Goal: Task Accomplishment & Management: Manage account settings

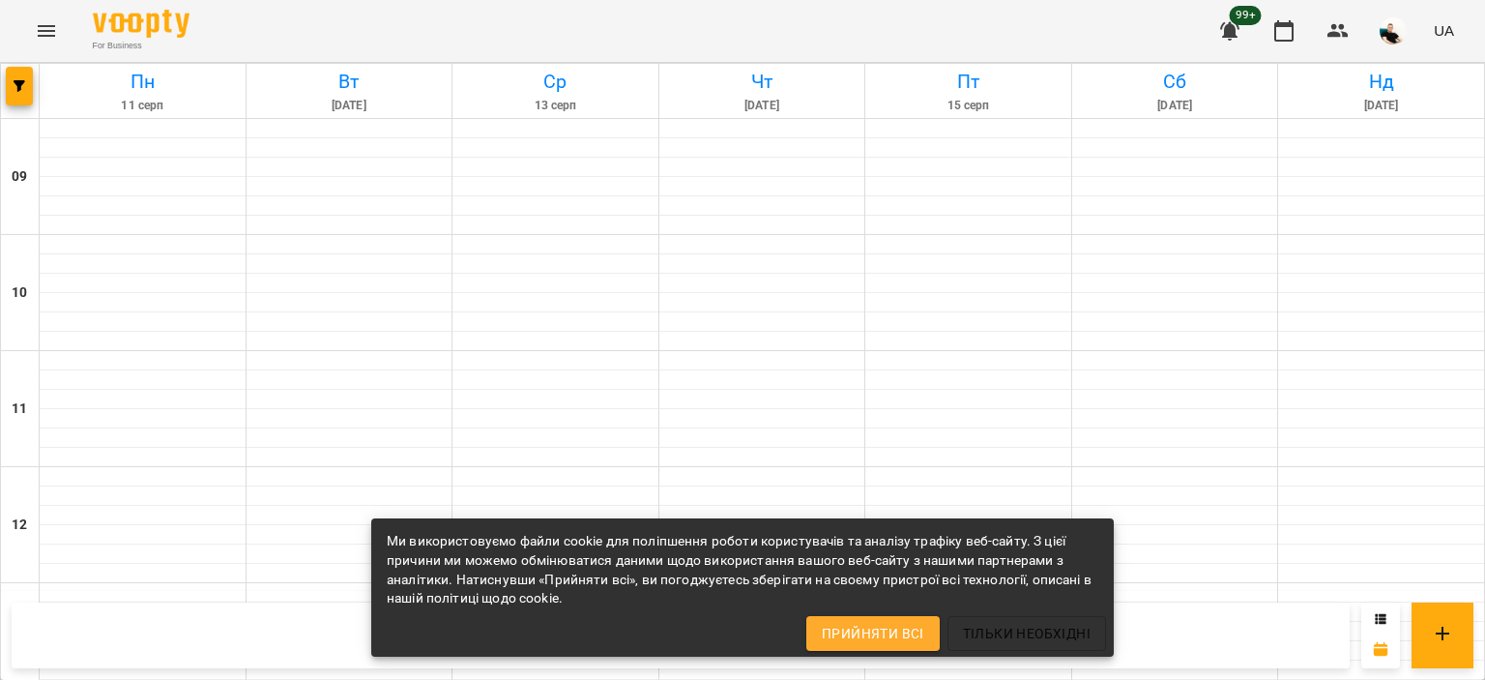
scroll to position [1034, 0]
click at [892, 623] on span "Прийняти всі" at bounding box center [873, 633] width 102 height 23
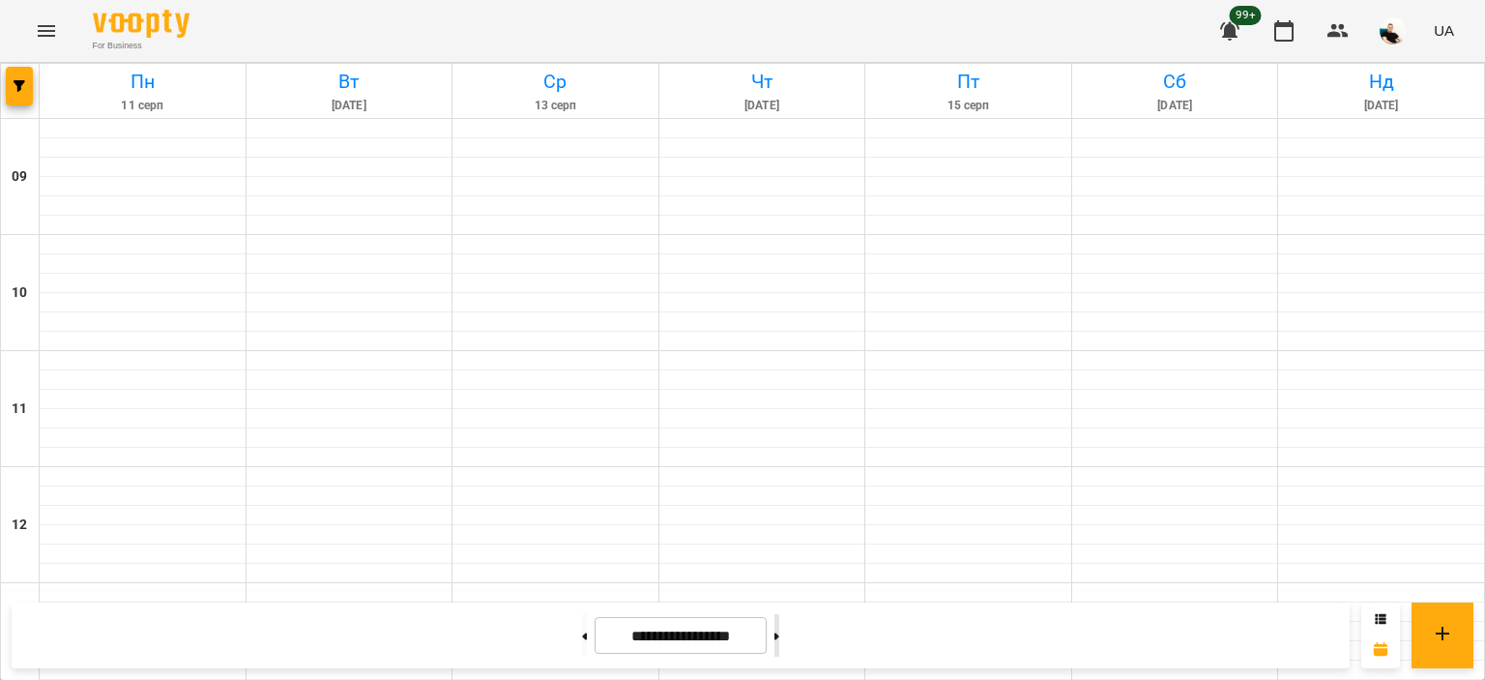
click at [779, 628] on button at bounding box center [776, 635] width 5 height 43
click at [779, 630] on button at bounding box center [776, 635] width 5 height 43
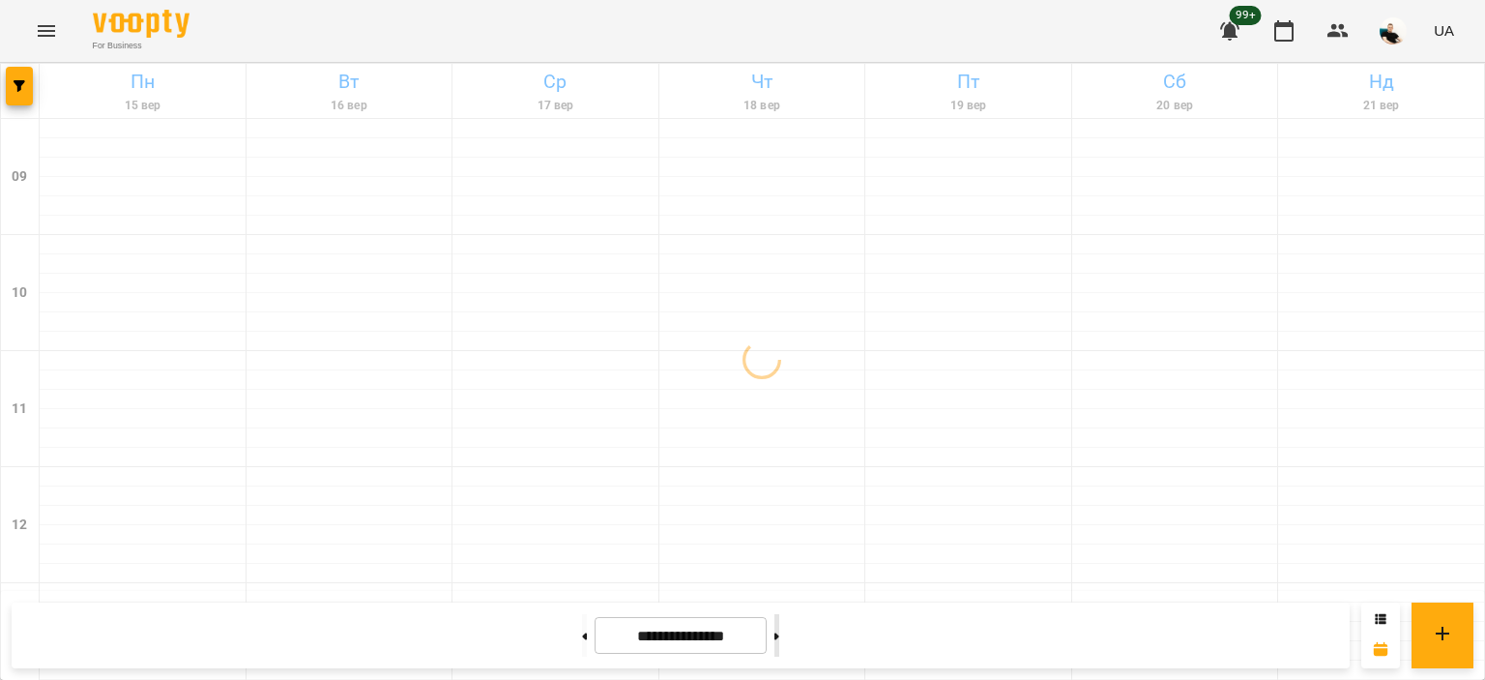
click at [779, 630] on button at bounding box center [776, 635] width 5 height 43
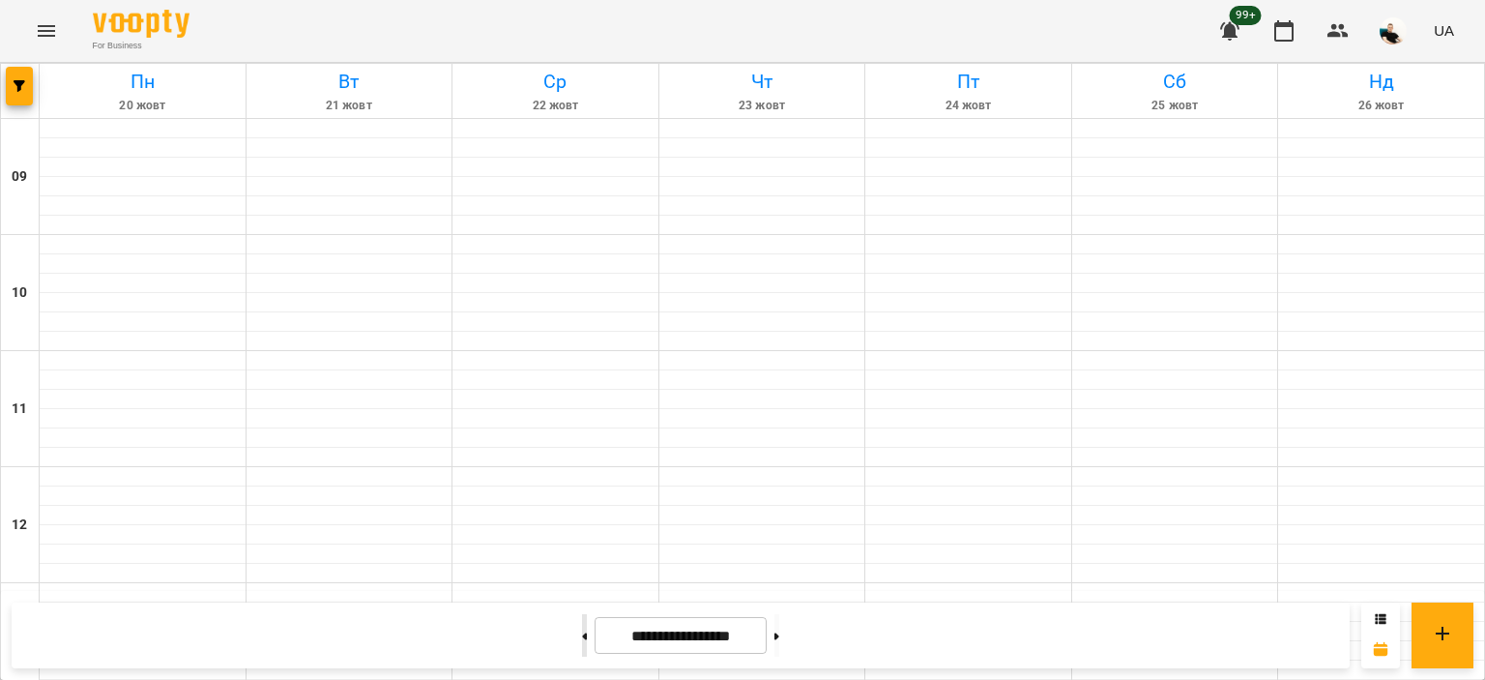
click at [582, 629] on button at bounding box center [584, 635] width 5 height 43
type input "**********"
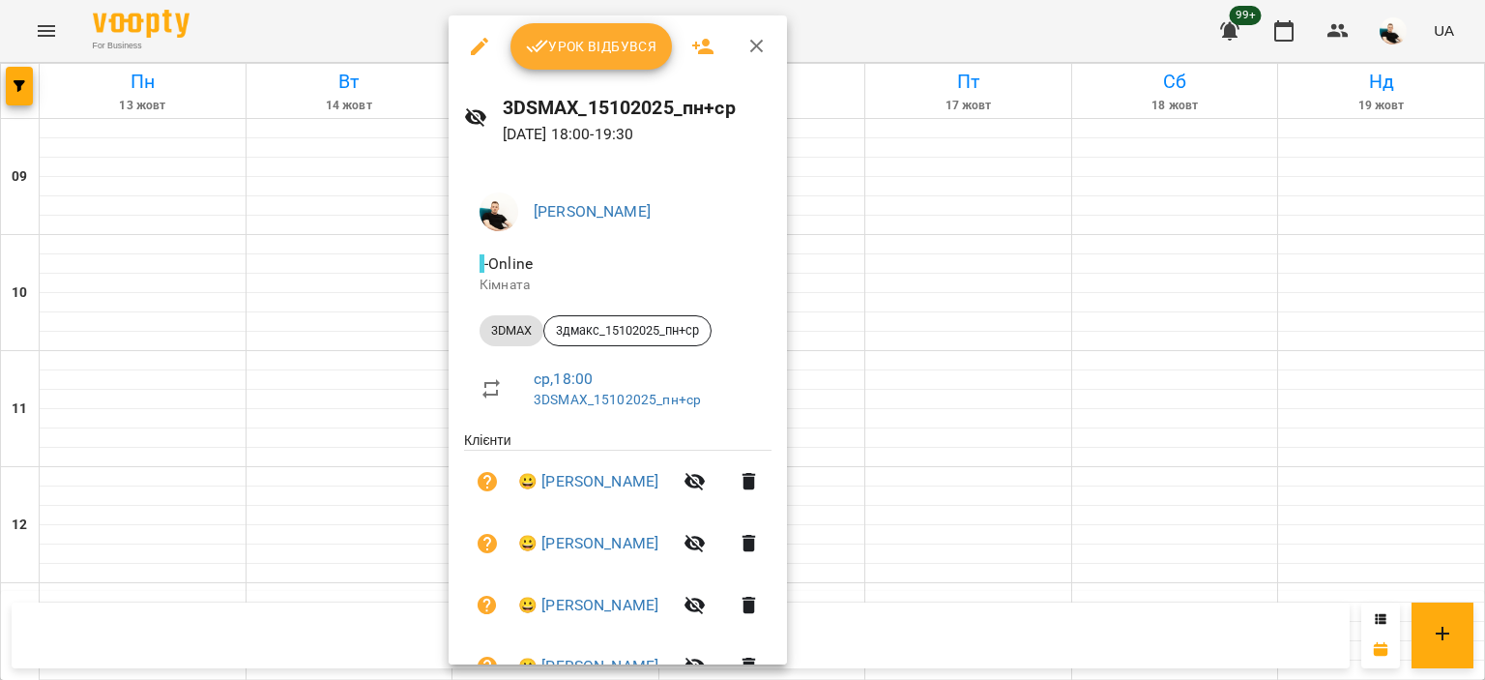
click at [569, 57] on span "Урок відбувся" at bounding box center [591, 46] width 131 height 23
